Goal: Information Seeking & Learning: Learn about a topic

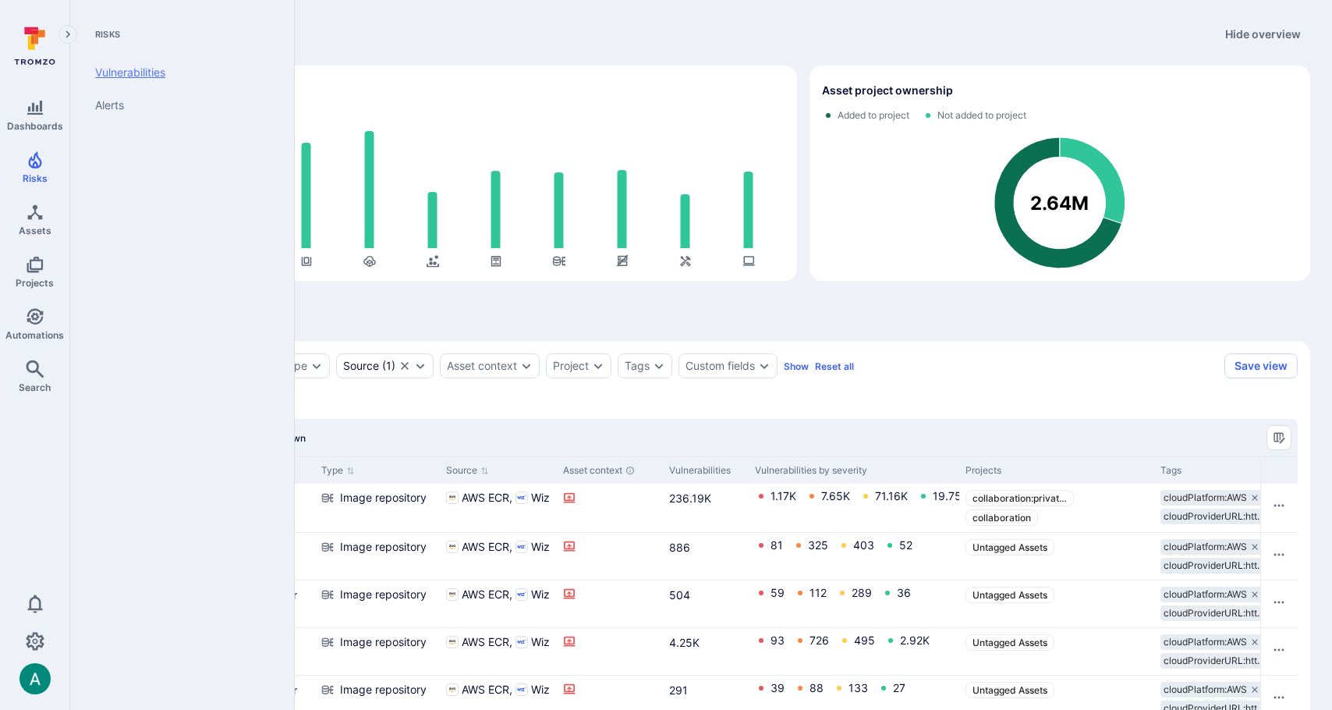
click at [129, 73] on link "Vulnerabilities" at bounding box center [179, 72] width 193 height 33
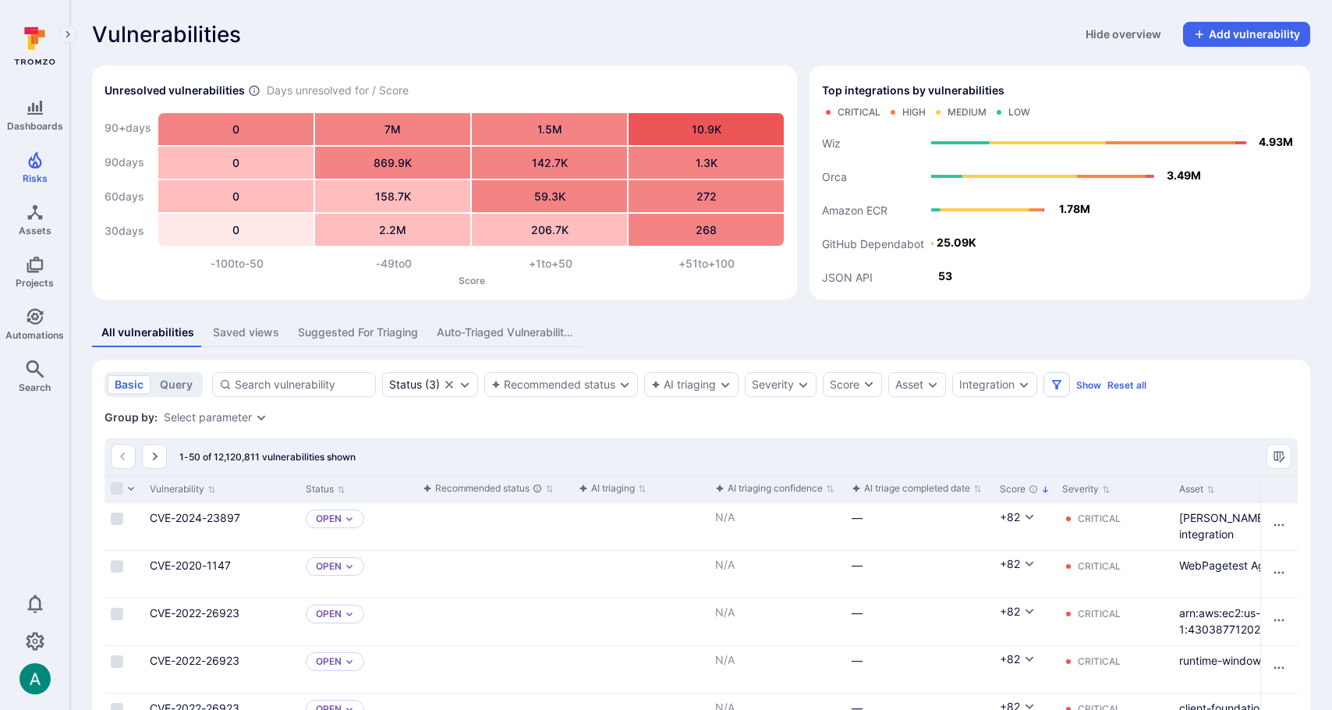
click at [349, 335] on div "Suggested For Triaging" at bounding box center [358, 332] width 120 height 16
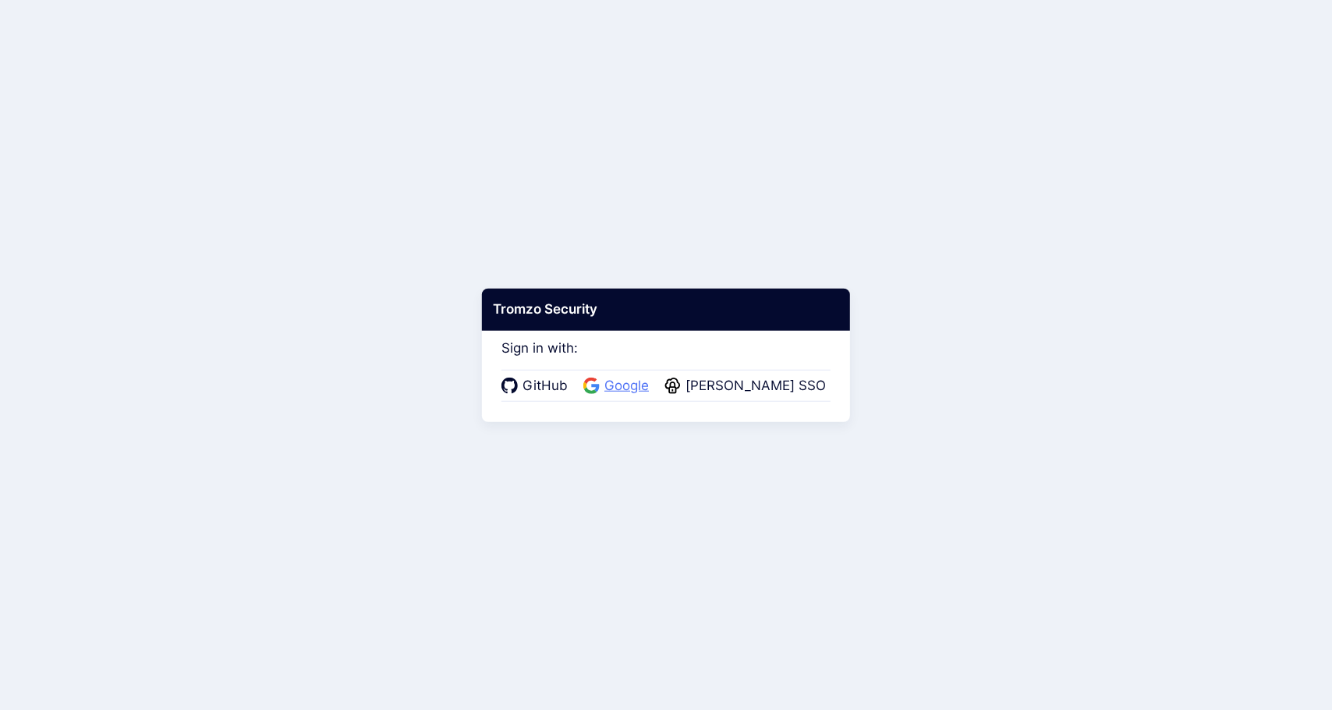
click at [639, 394] on span "Google" at bounding box center [627, 386] width 54 height 20
